Goal: Task Accomplishment & Management: Manage account settings

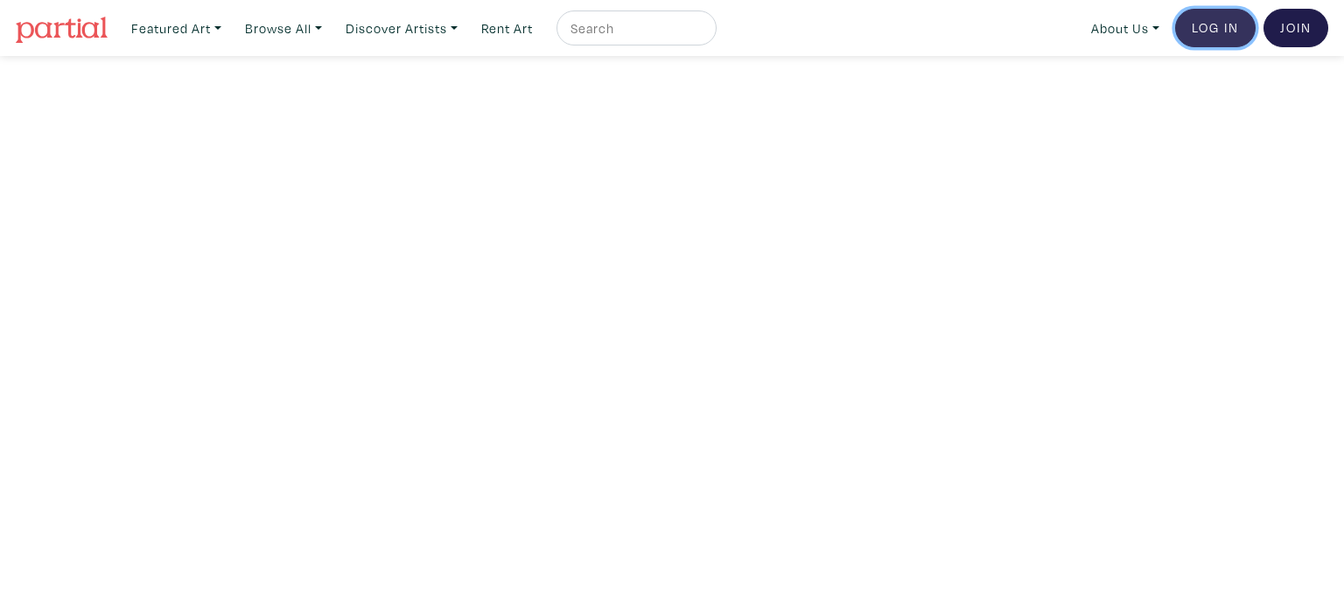
click at [1221, 26] on link "Log In" at bounding box center [1215, 28] width 81 height 39
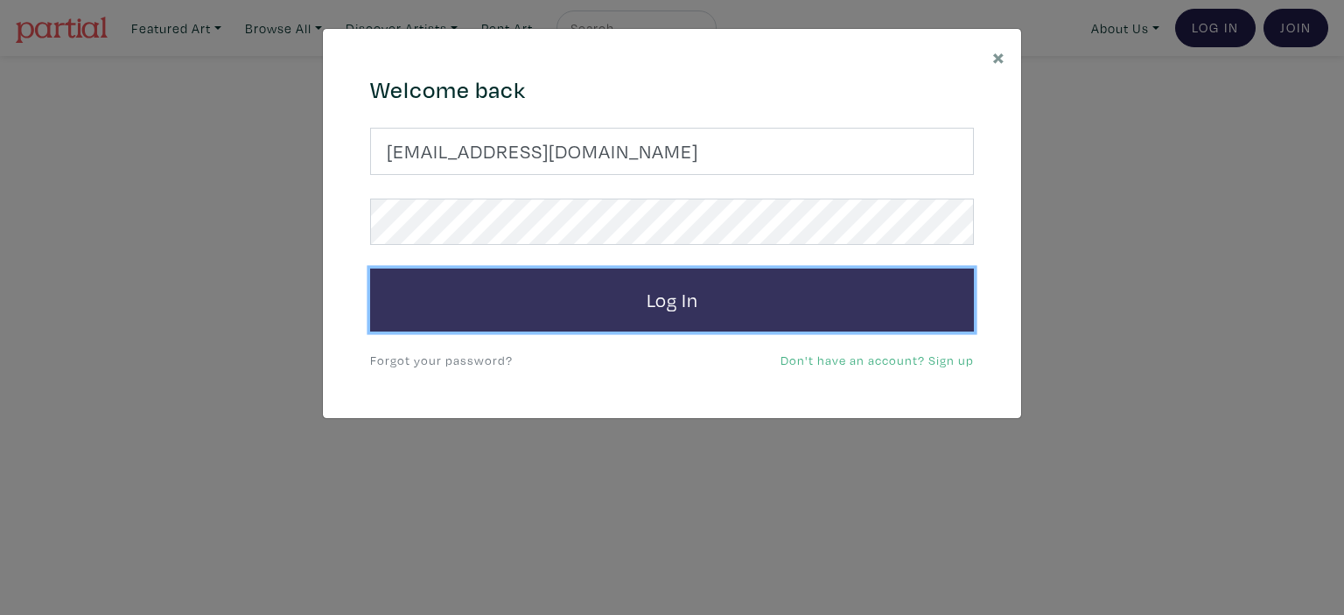
click at [747, 291] on button "Log In" at bounding box center [672, 300] width 604 height 63
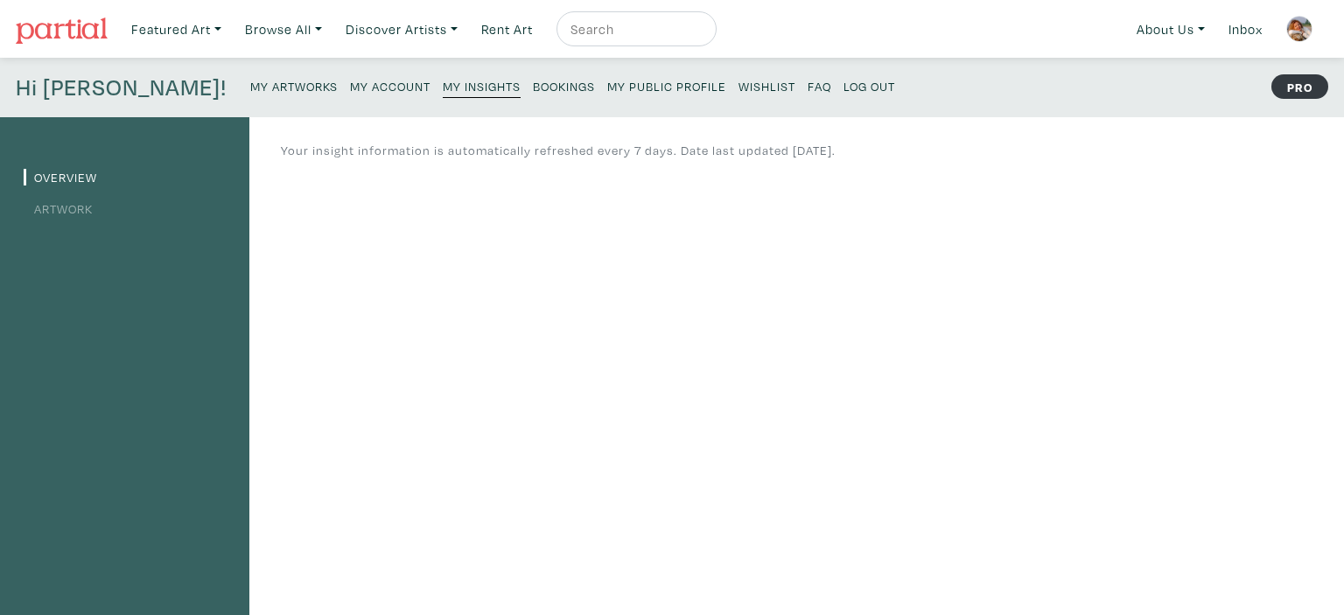
click at [250, 84] on small "My Artworks" at bounding box center [294, 86] width 88 height 17
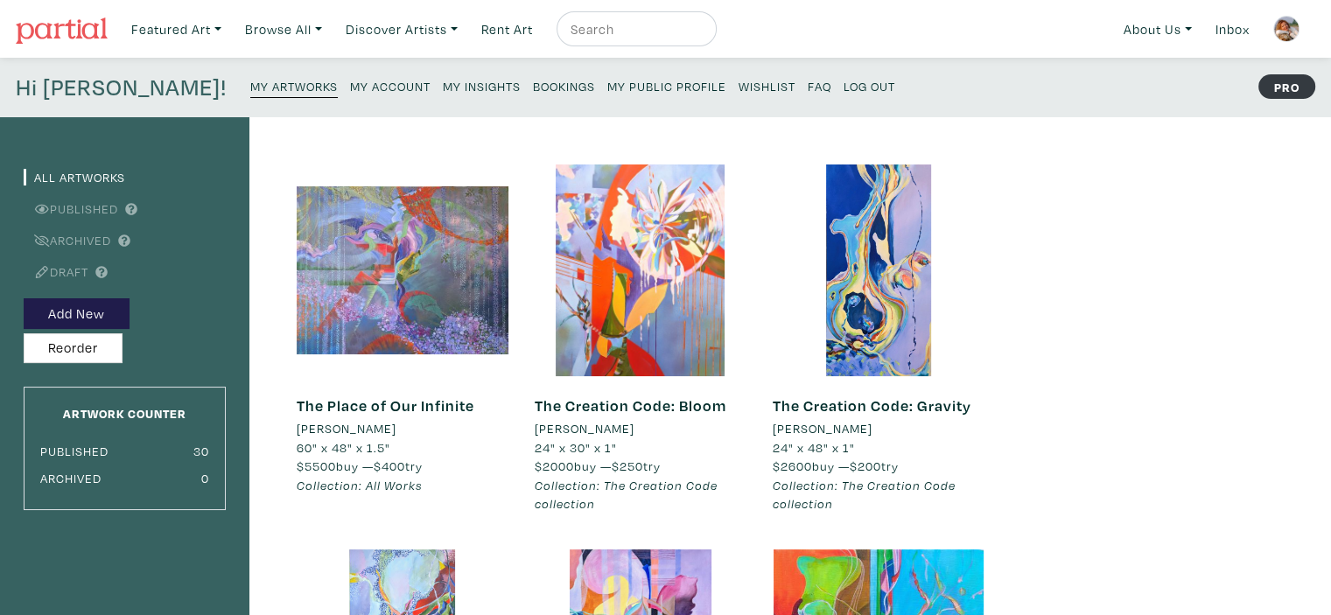
click at [844, 86] on small "Log Out" at bounding box center [870, 86] width 52 height 17
